Goal: Information Seeking & Learning: Learn about a topic

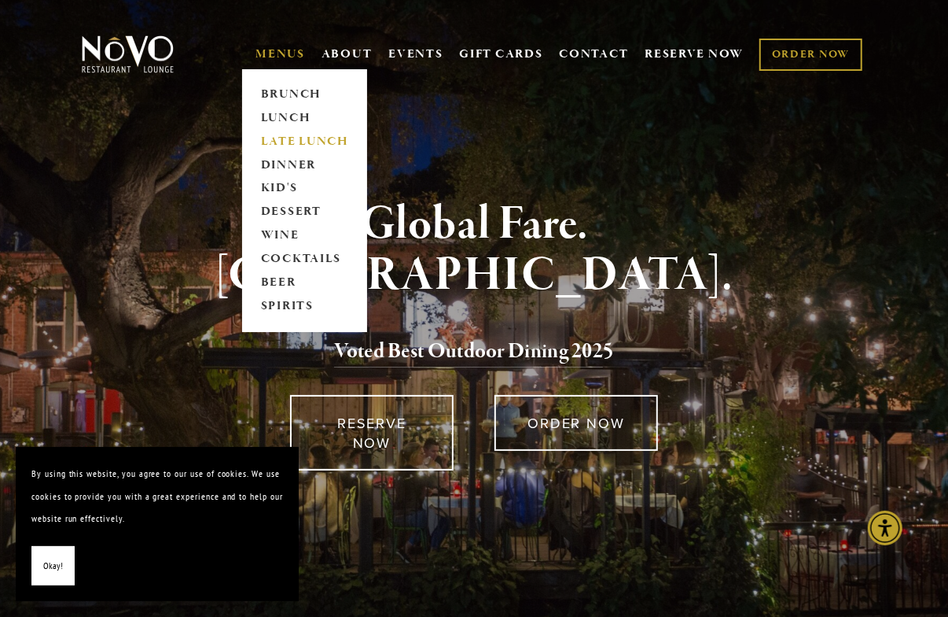
click at [284, 137] on link "LATE LUNCH" at bounding box center [305, 142] width 98 height 24
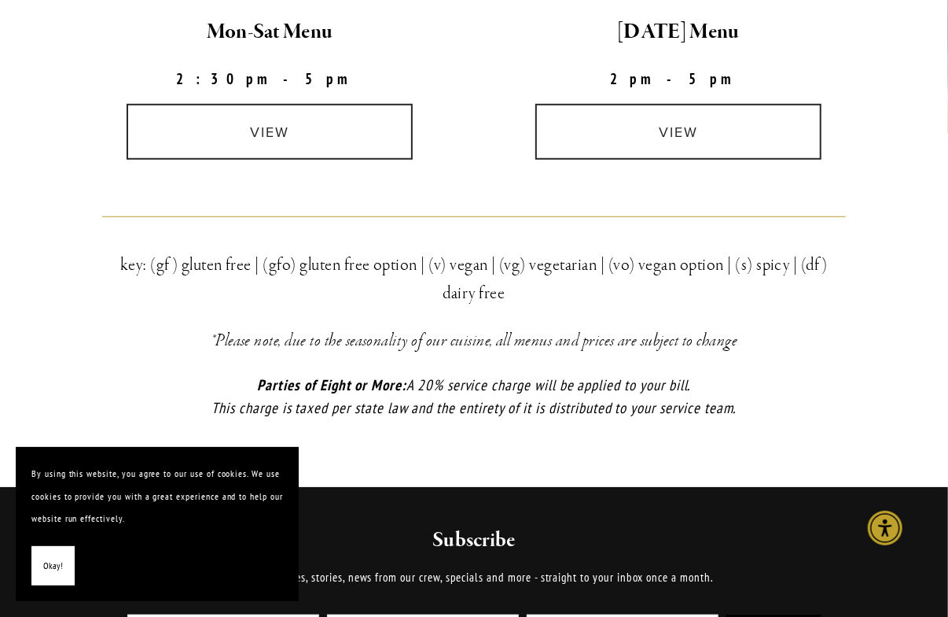
scroll to position [315, 0]
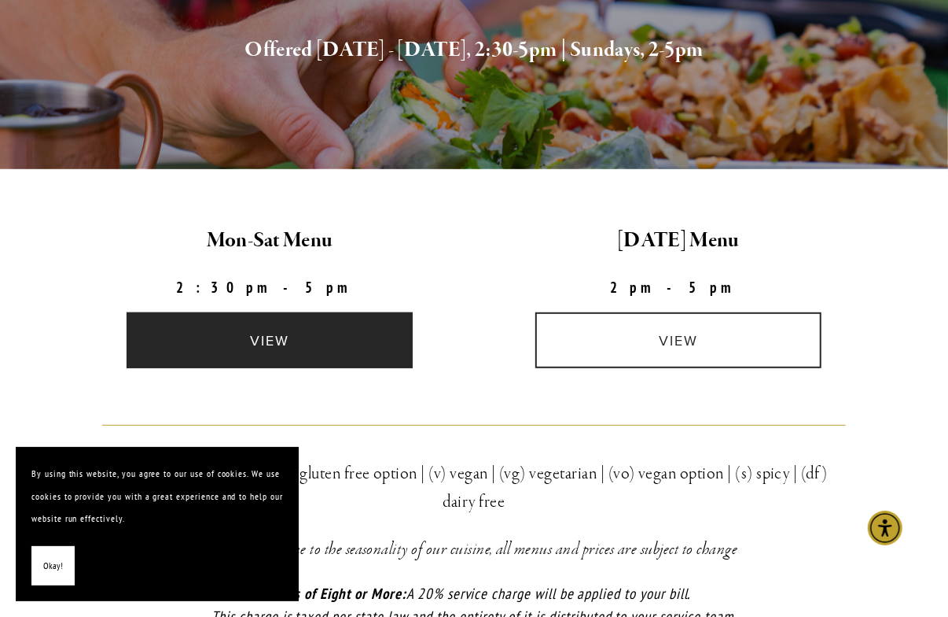
click at [292, 341] on link "view" at bounding box center [270, 340] width 286 height 56
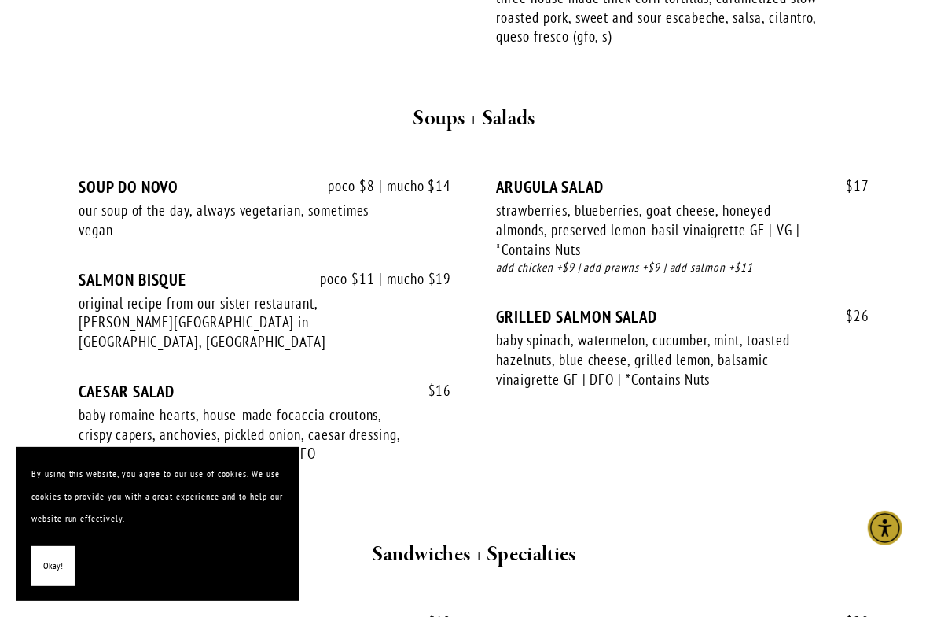
scroll to position [1467, 0]
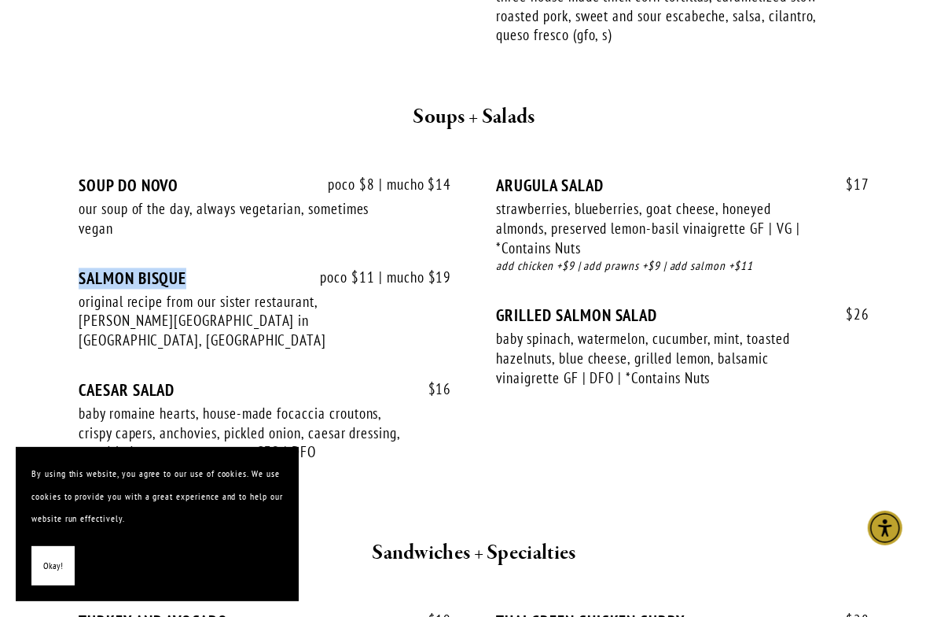
drag, startPoint x: 79, startPoint y: 274, endPoint x: 200, endPoint y: 280, distance: 120.5
click at [200, 280] on div "SALMON BISQUE" at bounding box center [266, 279] width 374 height 20
copy div "SALMON BISQUE"
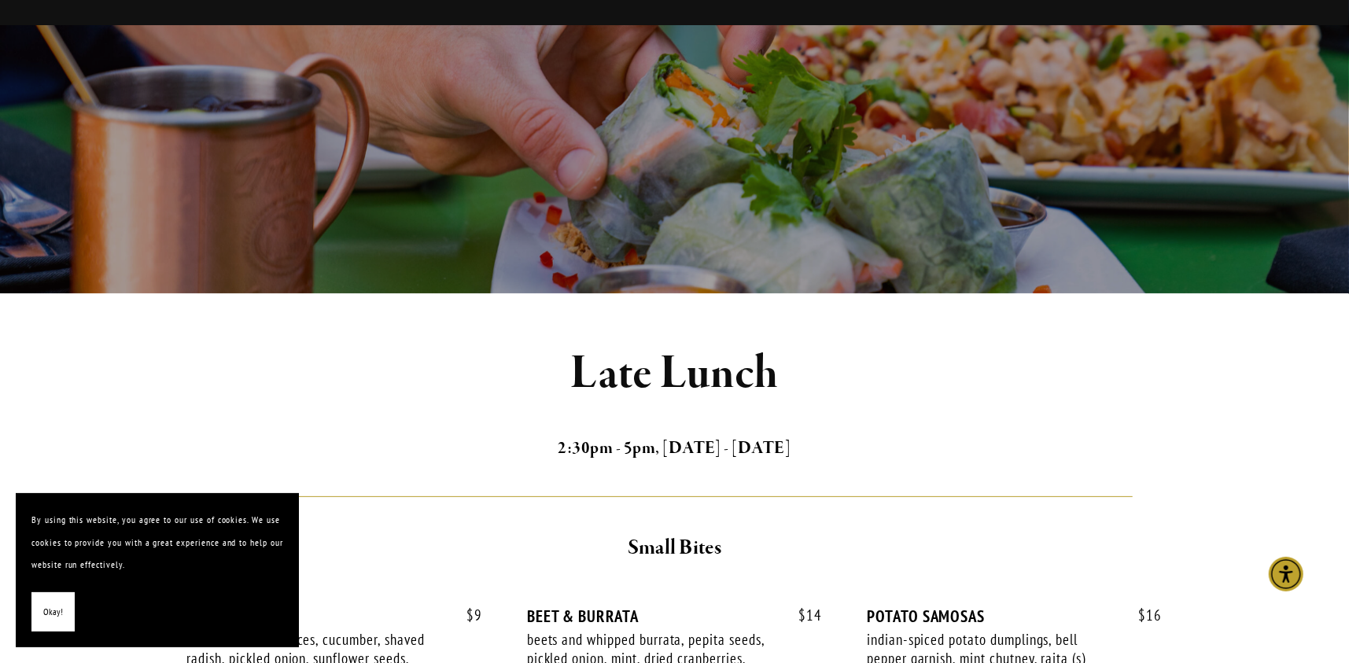
scroll to position [0, 0]
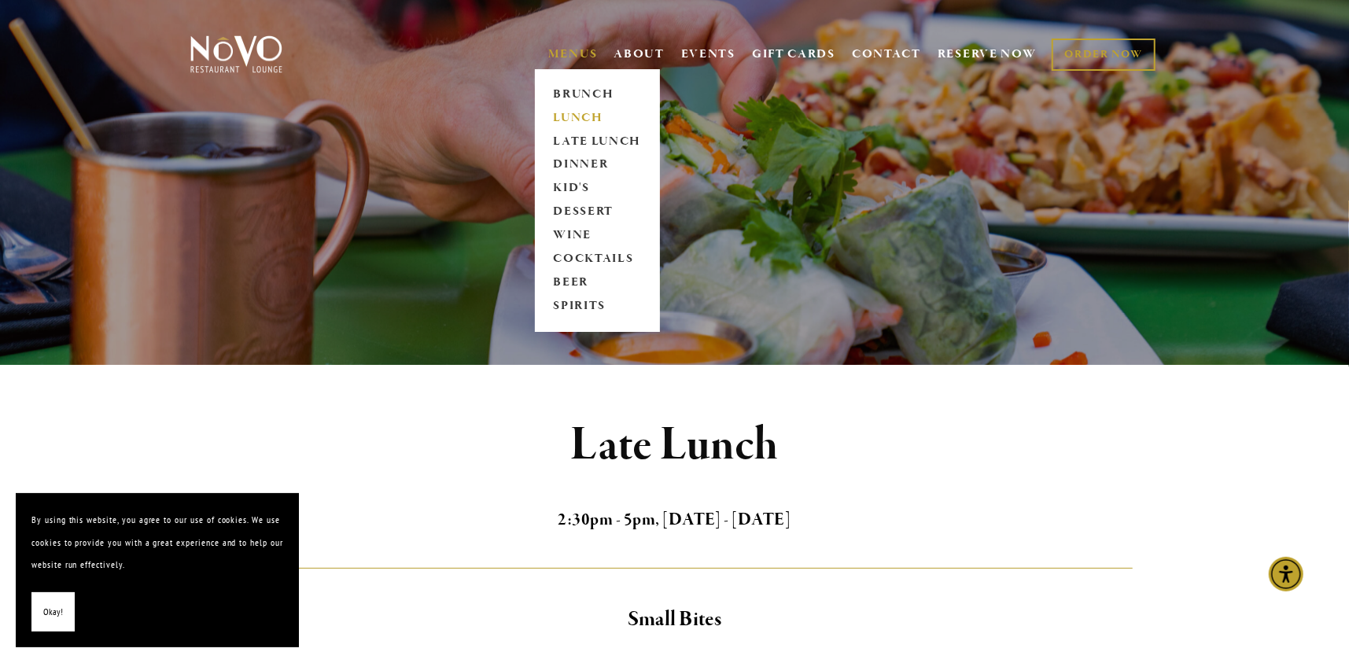
click at [589, 112] on link "LUNCH" at bounding box center [597, 118] width 98 height 24
